Goal: Communication & Community: Answer question/provide support

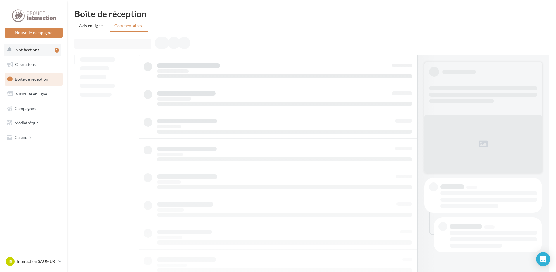
click at [42, 52] on button "Notifications 1" at bounding box center [33, 50] width 58 height 12
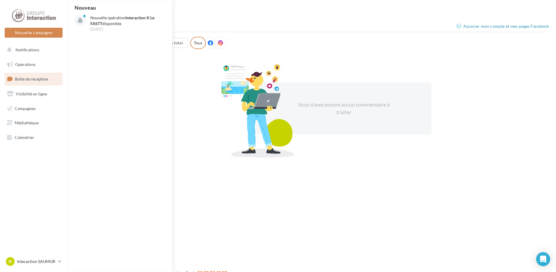
click at [207, 81] on div at bounding box center [256, 111] width 102 height 94
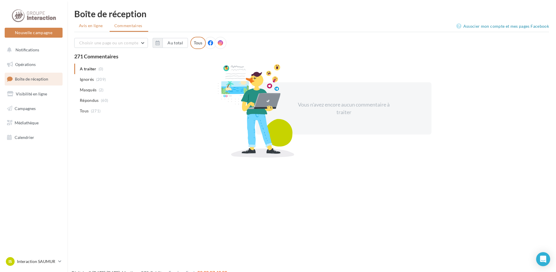
click at [93, 26] on span "Avis en ligne" at bounding box center [91, 26] width 24 height 6
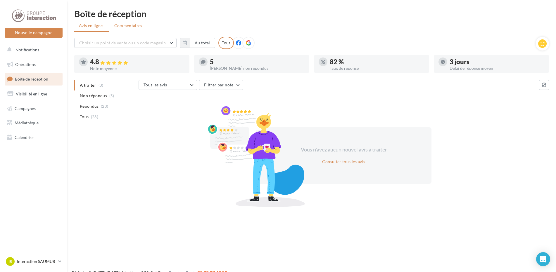
click at [132, 23] on span "Commentaires" at bounding box center [128, 26] width 28 height 6
